Goal: Find specific page/section: Find specific page/section

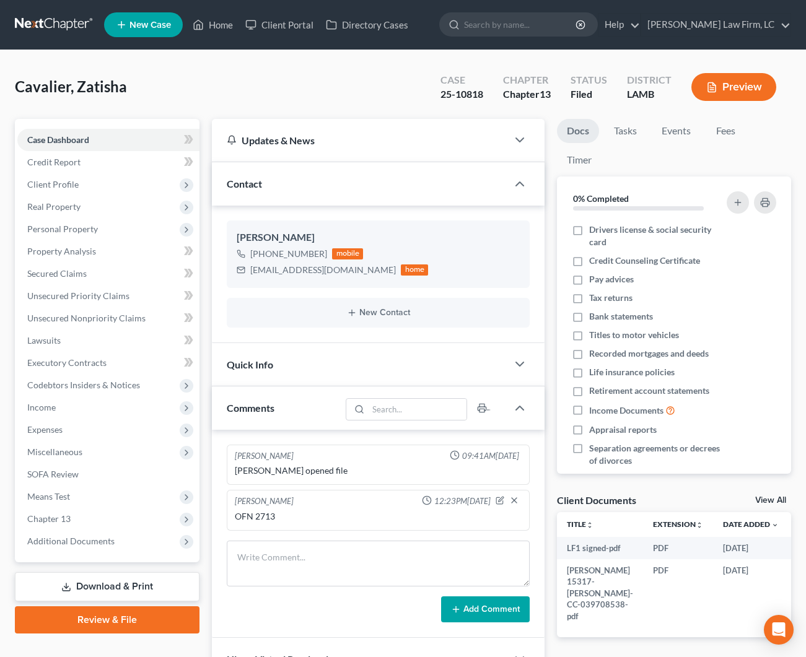
scroll to position [1, 0]
click at [214, 22] on link "Home" at bounding box center [212, 24] width 53 height 22
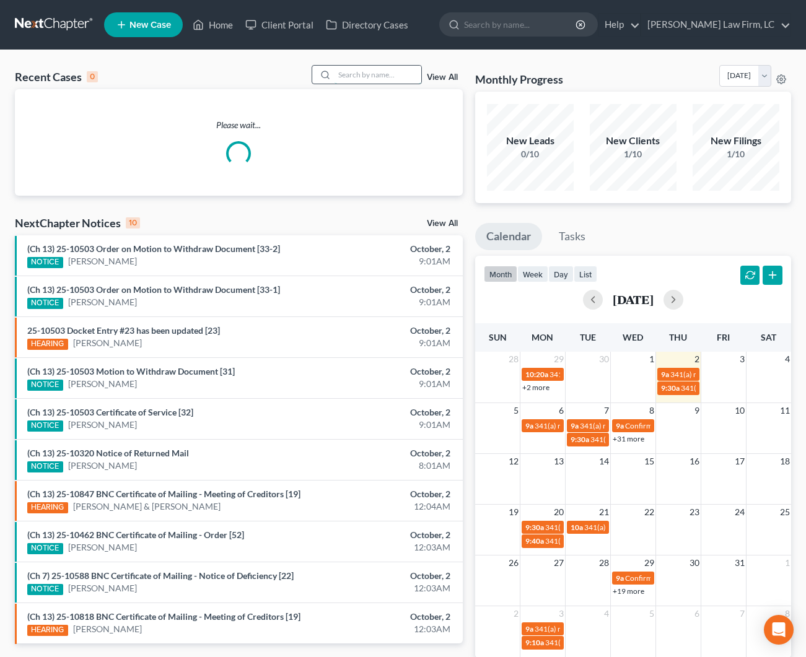
click at [382, 77] on input "search" at bounding box center [377, 75] width 87 height 18
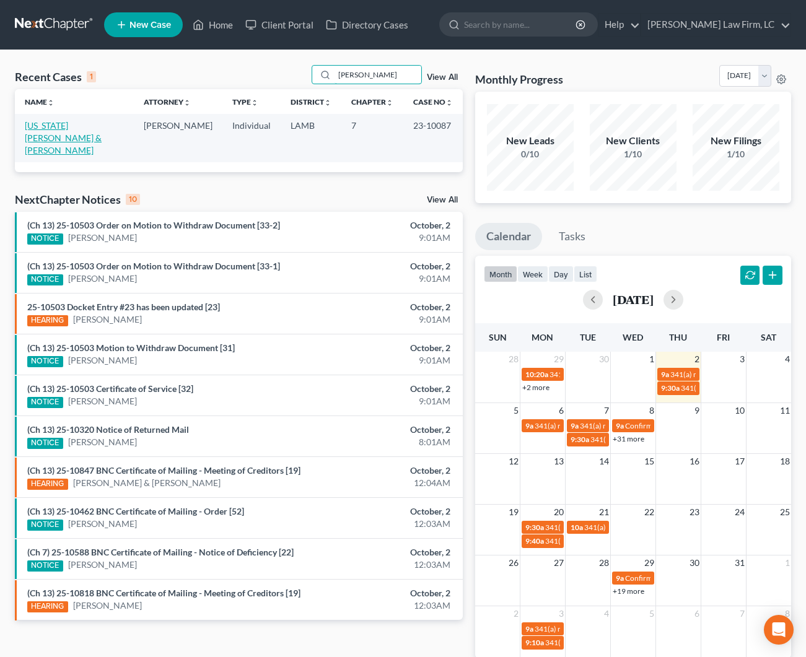
type input "[PERSON_NAME]"
click at [81, 130] on link "[US_STATE][PERSON_NAME] & [PERSON_NAME]" at bounding box center [63, 137] width 77 height 35
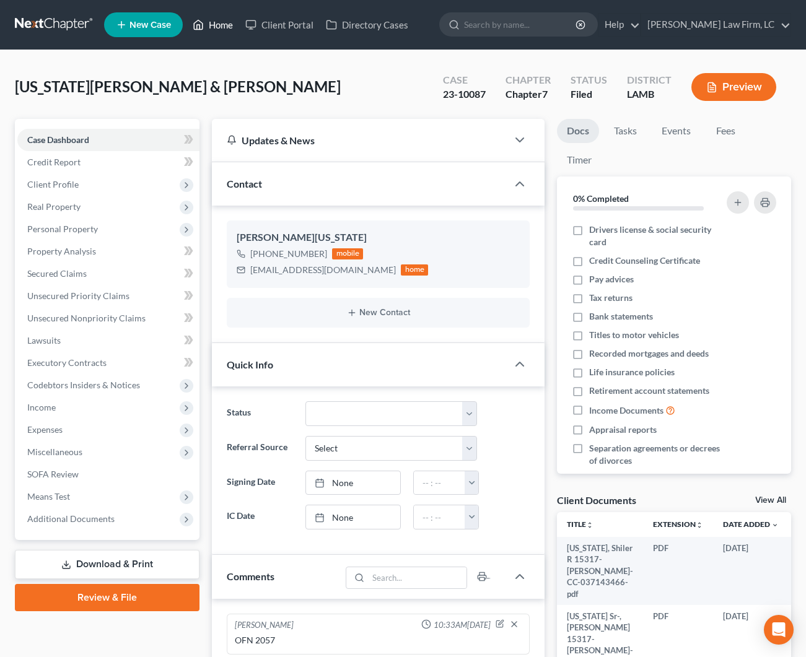
click at [214, 30] on link "Home" at bounding box center [212, 25] width 53 height 22
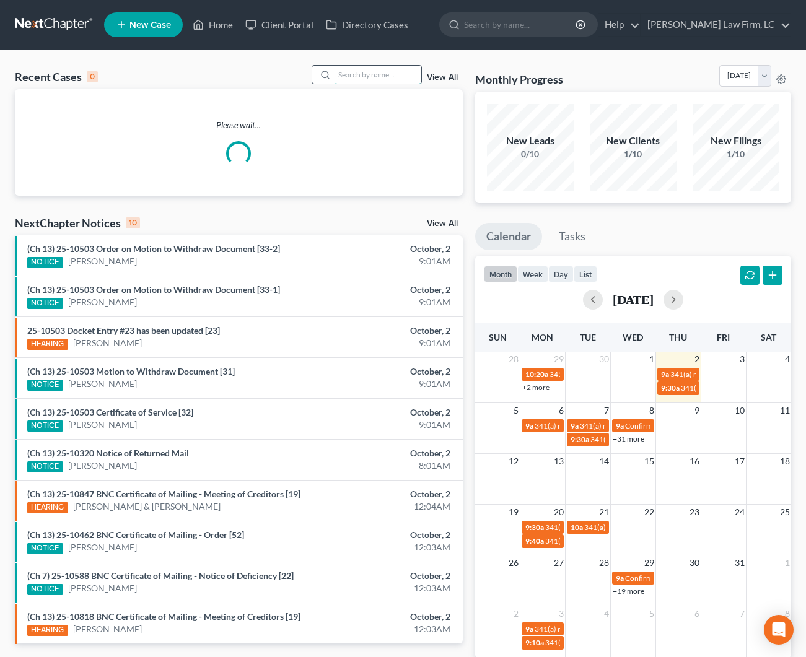
click at [377, 77] on input "search" at bounding box center [377, 75] width 87 height 18
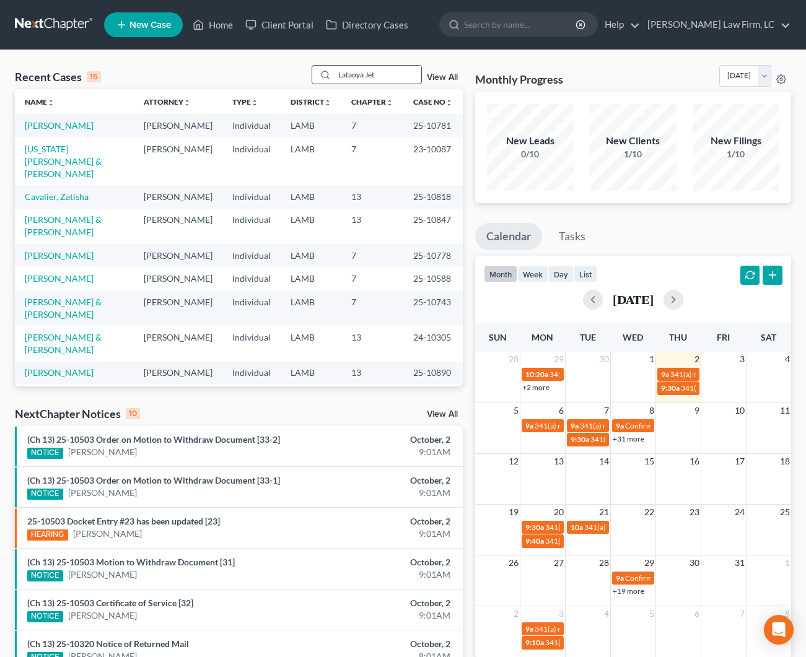
type input "[PERSON_NAME]"
